Goal: Task Accomplishment & Management: Manage account settings

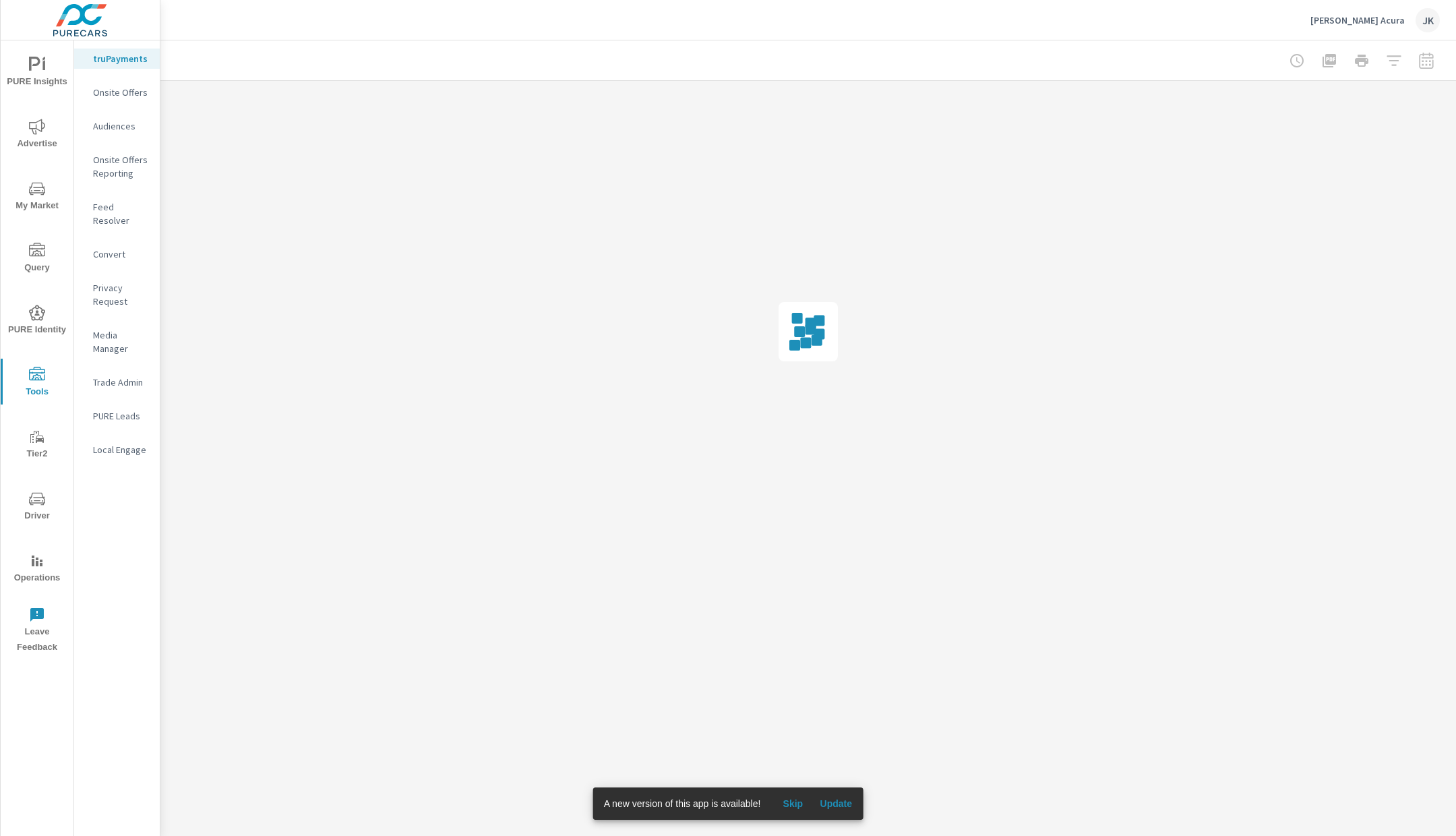
click at [111, 283] on p "Privacy Request" at bounding box center [120, 295] width 56 height 27
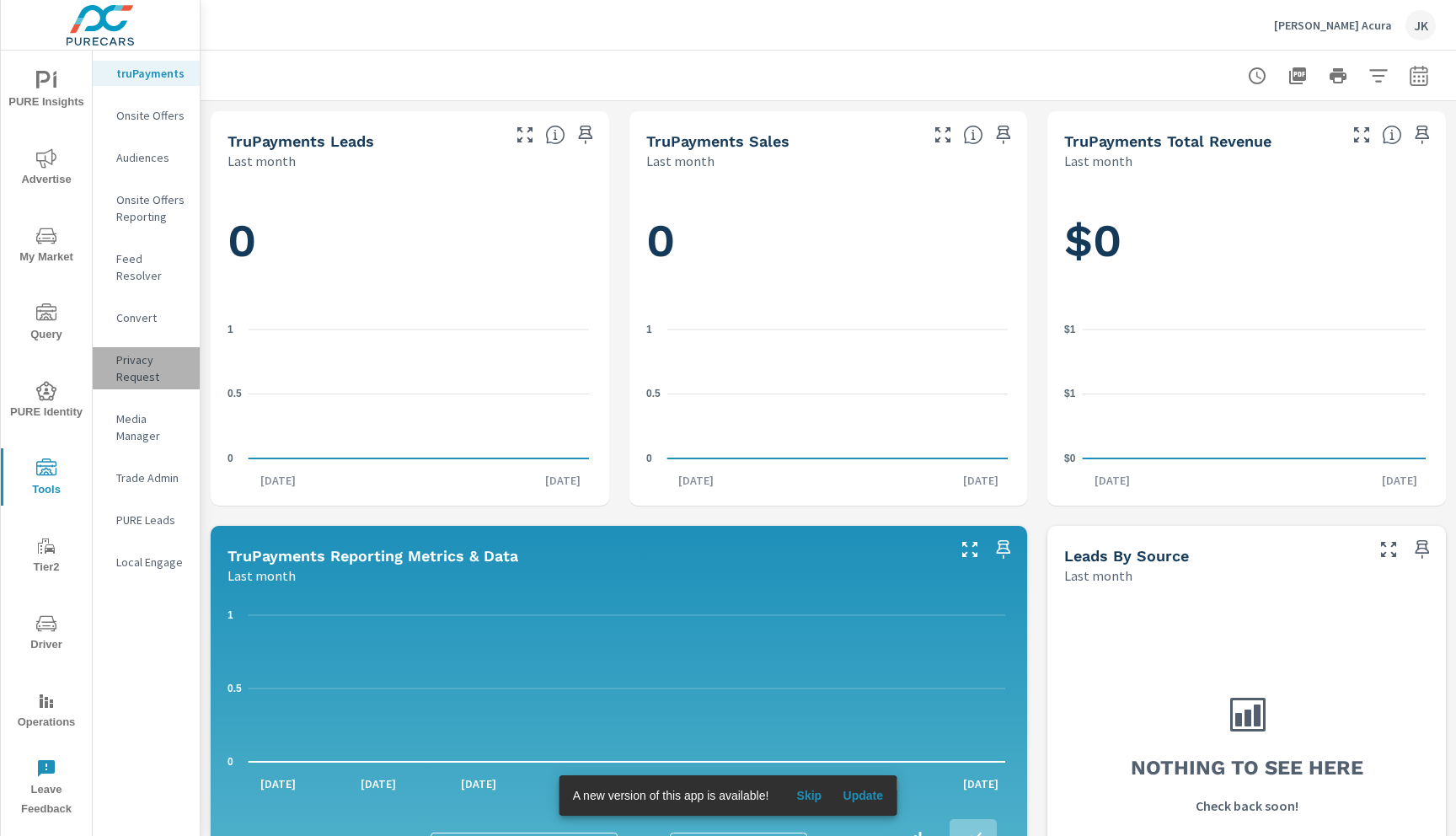
click at [134, 351] on p "Privacy Request" at bounding box center [150, 368] width 70 height 34
